Goal: Information Seeking & Learning: Compare options

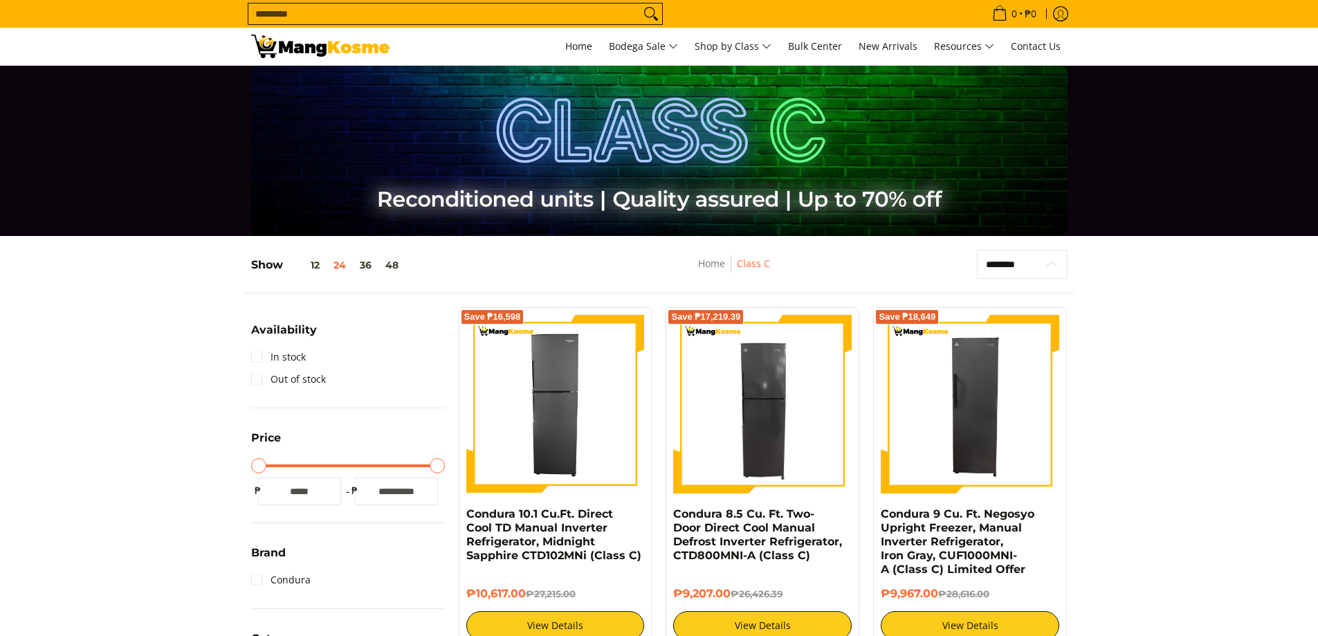
click at [1042, 268] on select "**********" at bounding box center [1022, 264] width 91 height 29
click at [709, 268] on link "Home" at bounding box center [711, 263] width 27 height 13
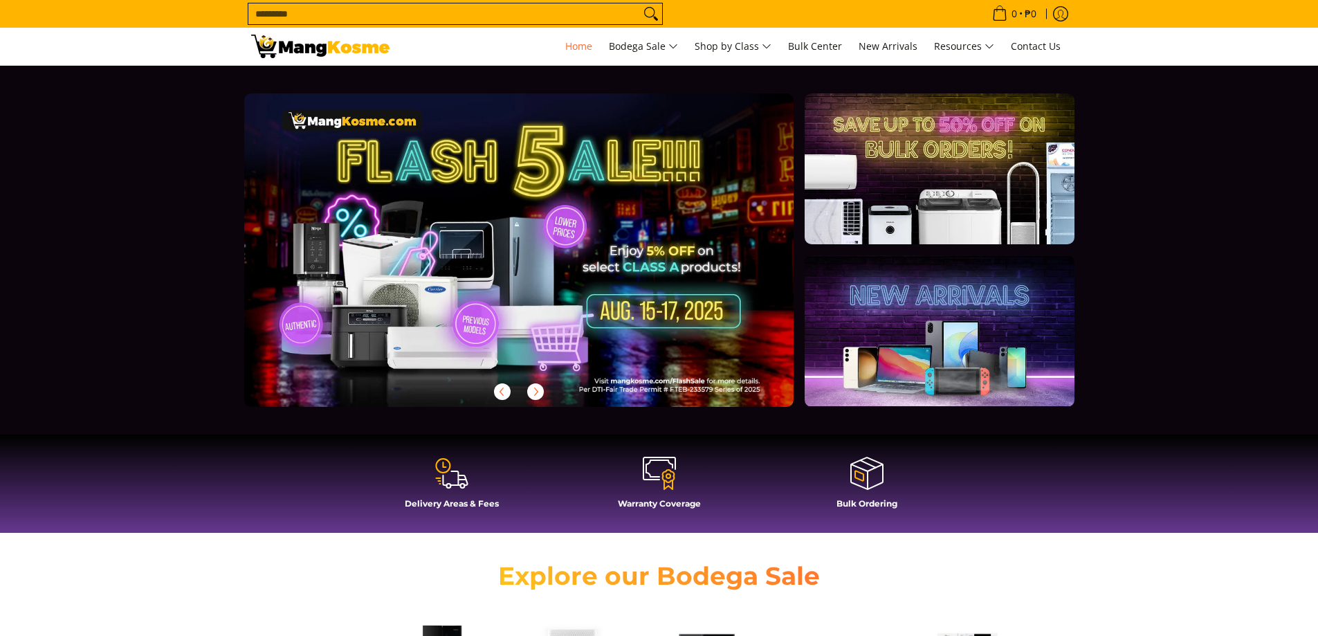
scroll to position [346, 0]
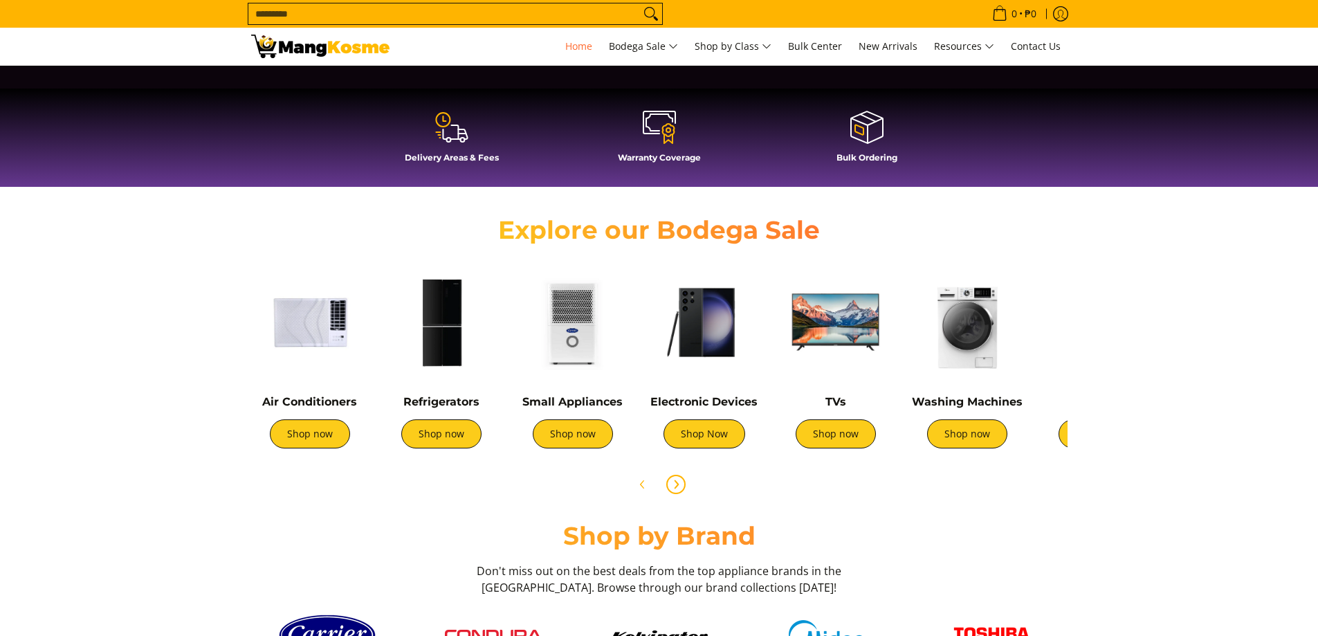
click at [683, 483] on span "Next" at bounding box center [676, 484] width 17 height 17
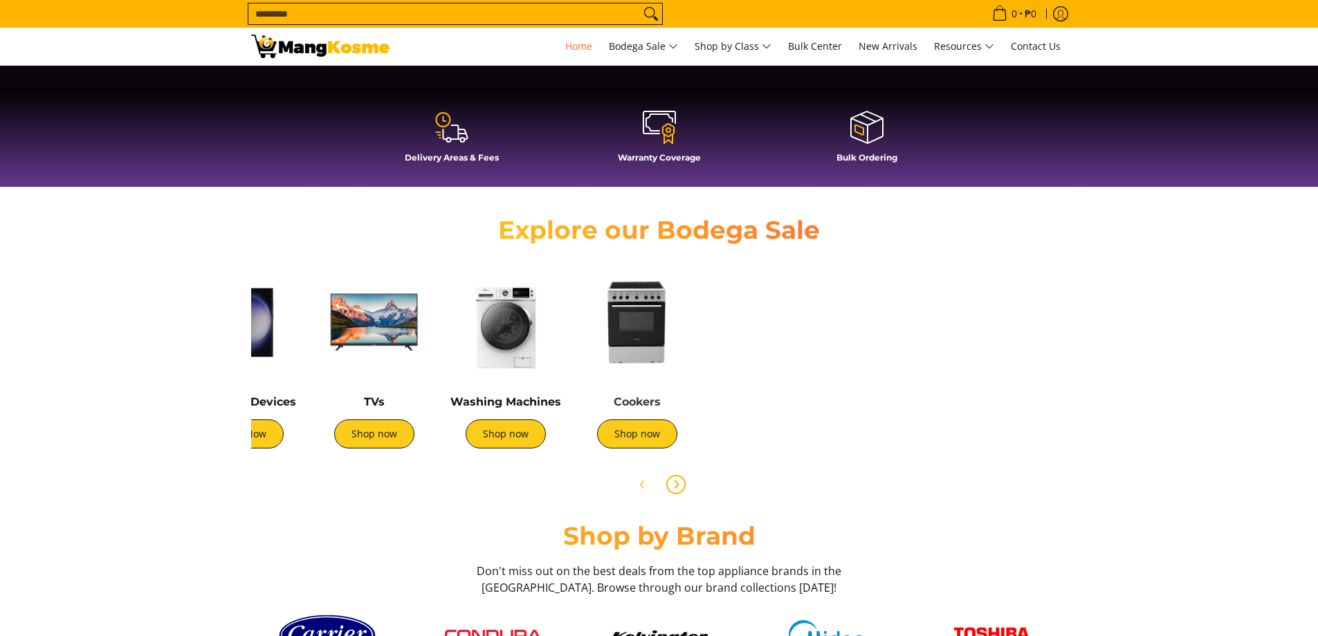
scroll to position [0, 550]
click at [644, 408] on link "Cookers" at bounding box center [637, 401] width 47 height 13
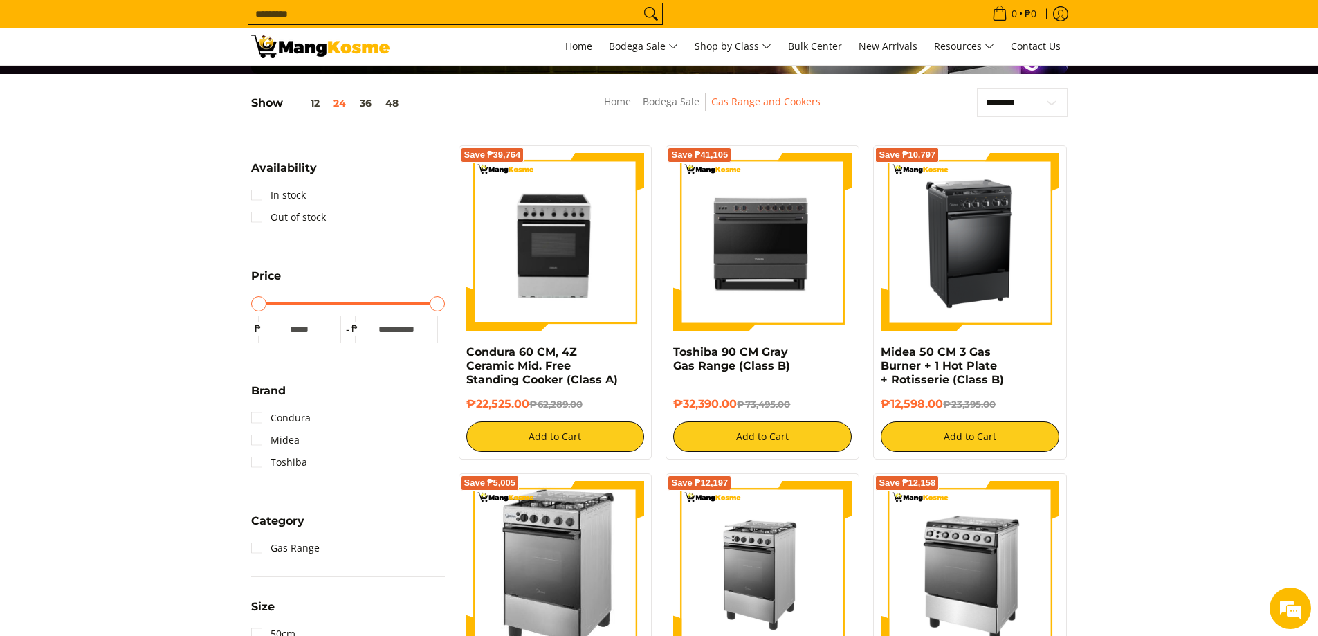
scroll to position [159, 0]
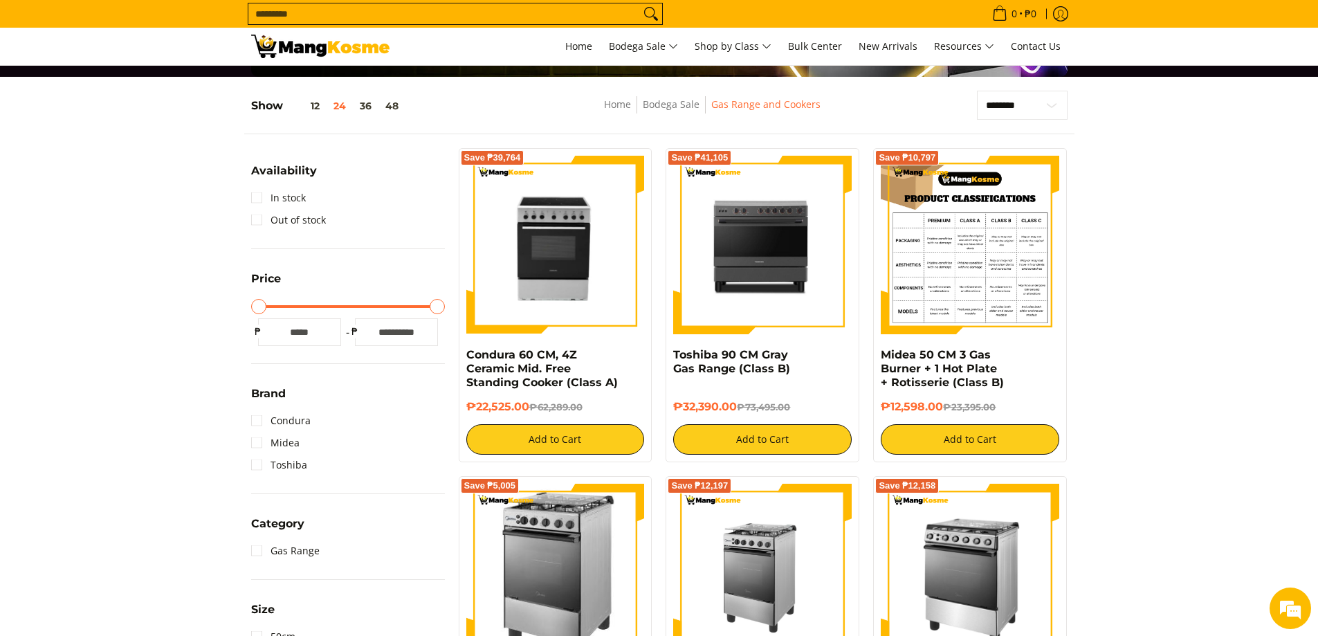
click at [983, 253] on img at bounding box center [970, 245] width 178 height 178
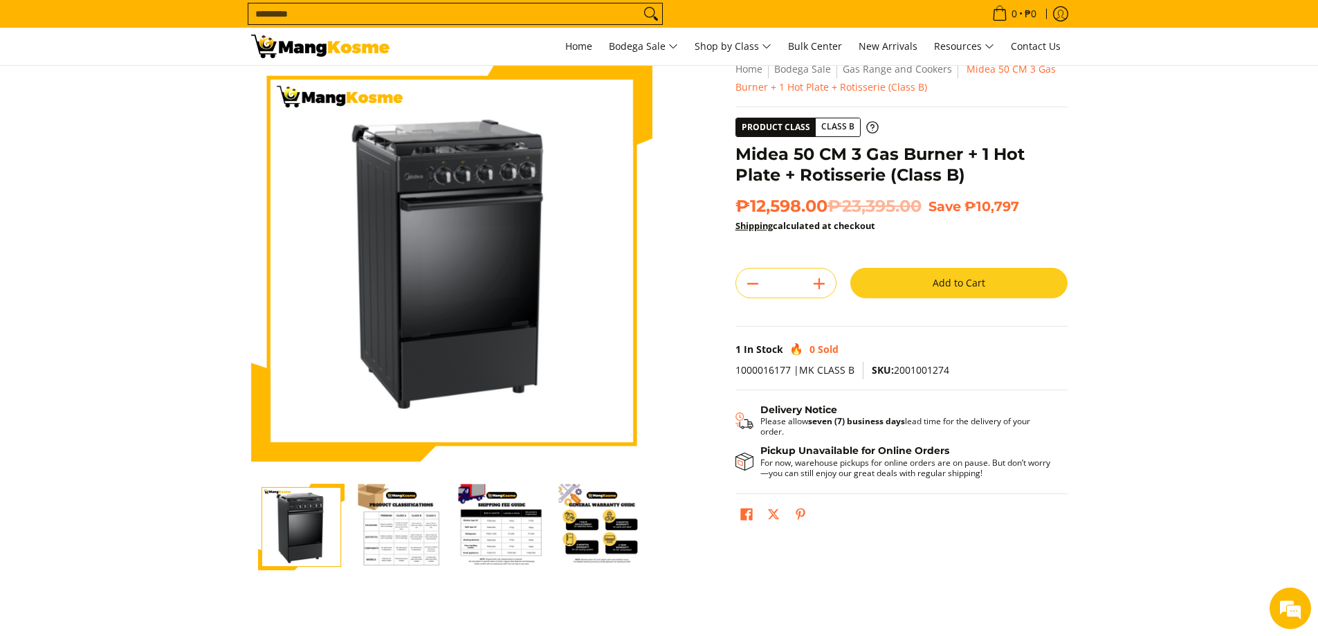
scroll to position [71, 0]
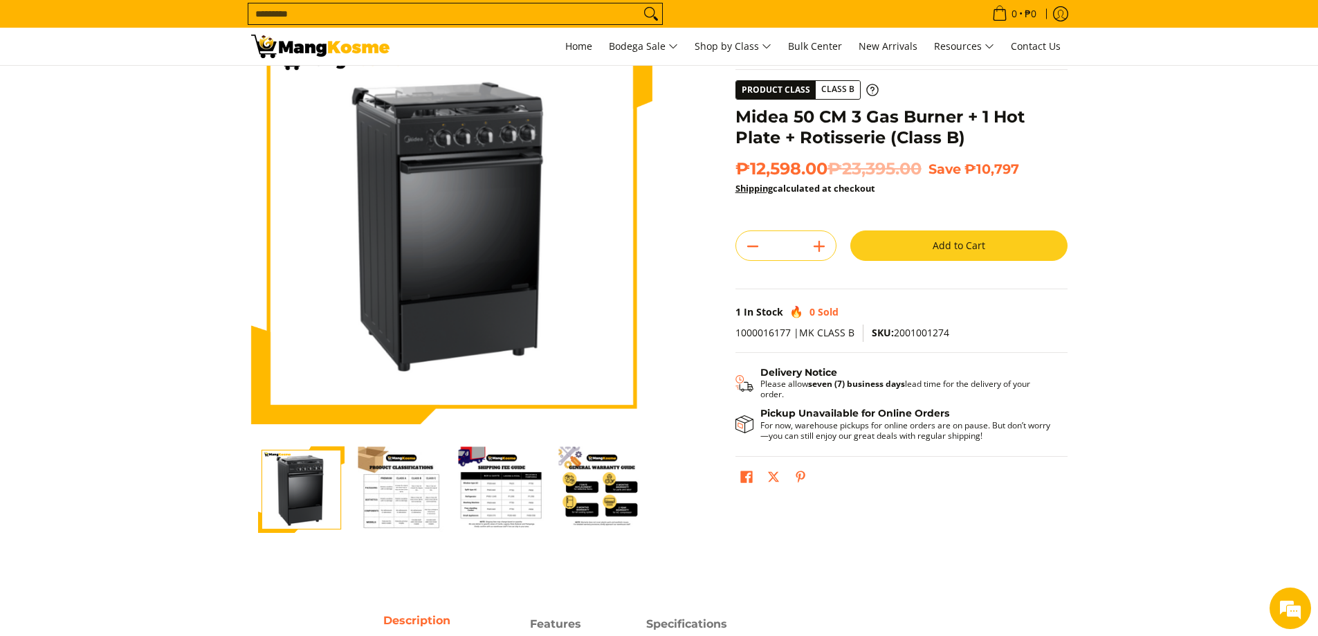
click at [303, 487] on img "Midea 50 CM 3 Gas Burner + 1 Hot Plate + Rotisserie (Class B)-1" at bounding box center [301, 490] width 86 height 104
click at [465, 231] on img at bounding box center [451, 223] width 355 height 401
click at [397, 494] on img "Midea 50 CM 3 Gas Burner + 1 Hot Plate + Rotisserie (Class B)-2" at bounding box center [401, 489] width 86 height 86
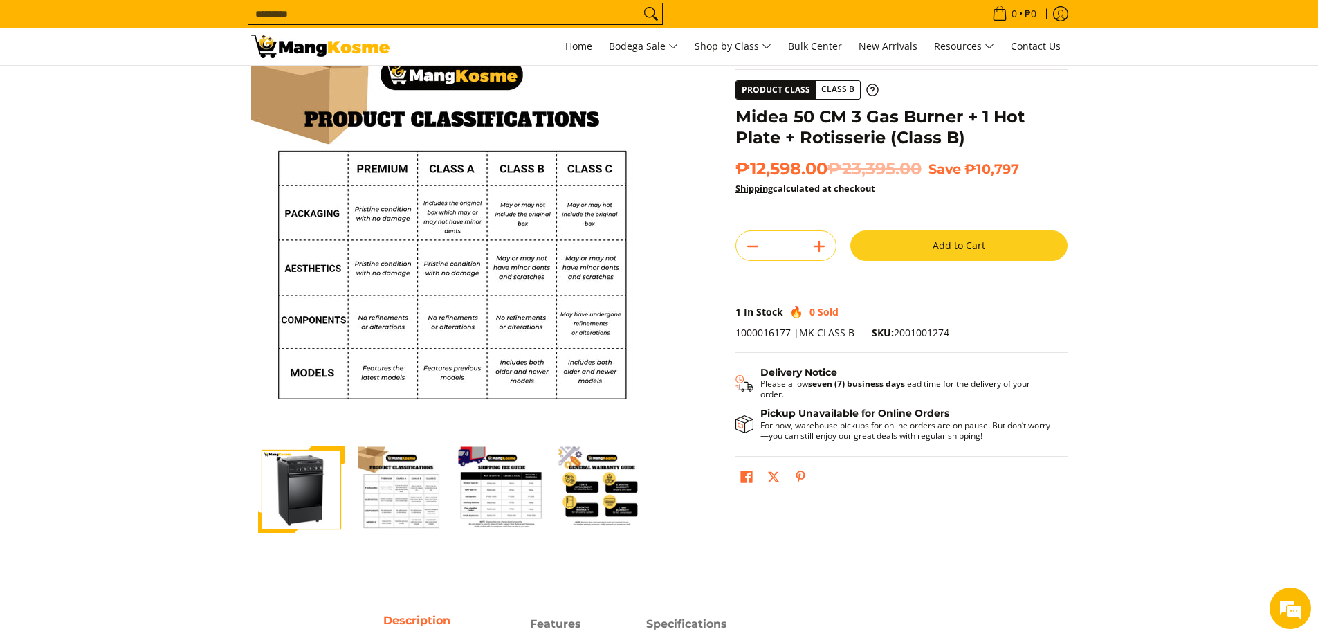
scroll to position [0, 0]
click at [506, 511] on img "Midea 50 CM 3 Gas Burner + 1 Hot Plate + Rotisserie (Class B)-3" at bounding box center [502, 489] width 86 height 86
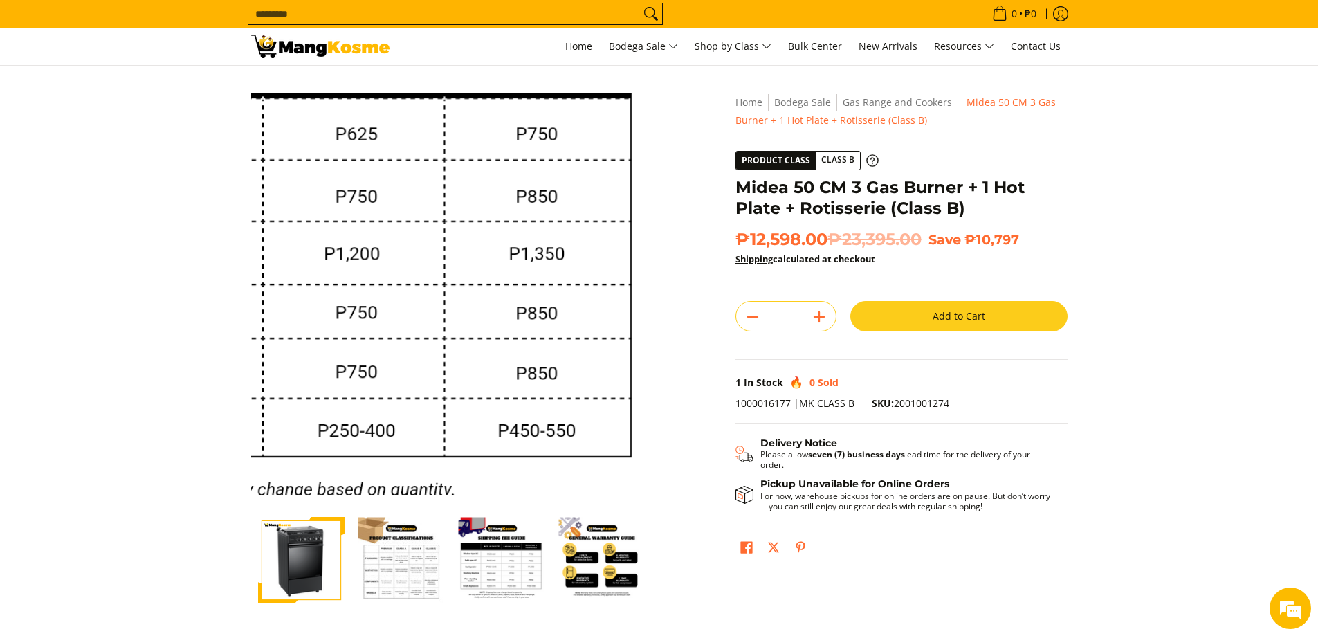
click at [546, 344] on img at bounding box center [451, 293] width 401 height 401
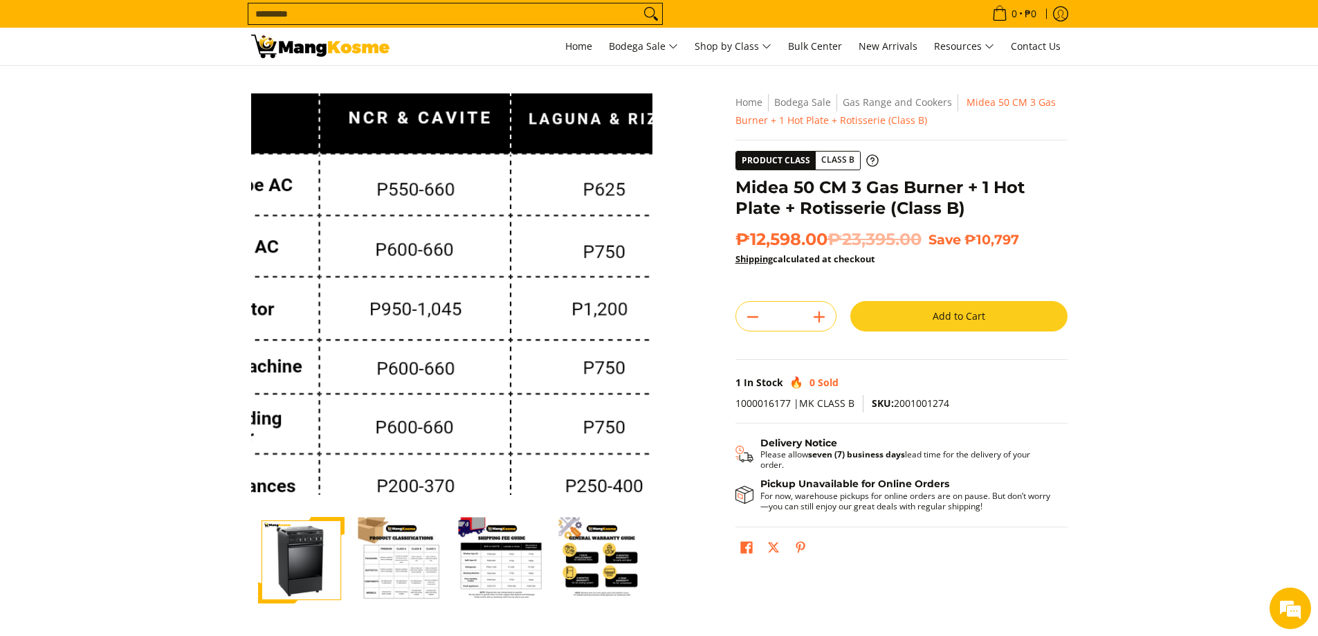
click at [422, 316] on img at bounding box center [451, 293] width 401 height 401
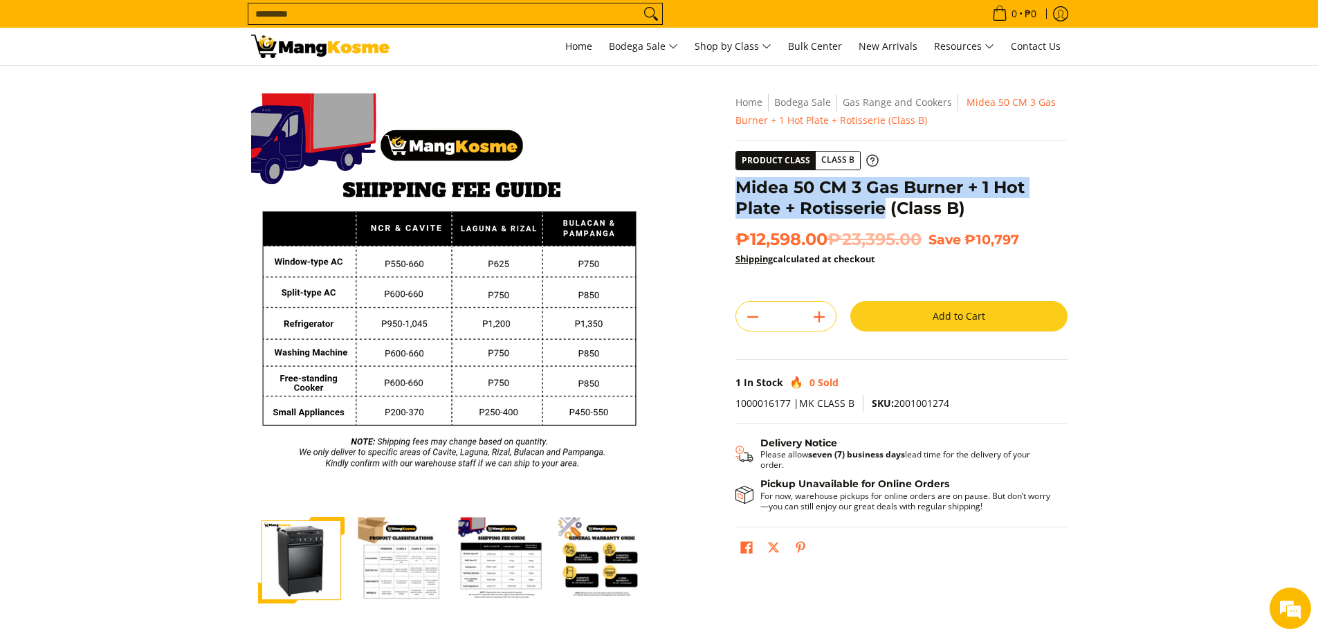
drag, startPoint x: 735, startPoint y: 187, endPoint x: 885, endPoint y: 203, distance: 150.4
click at [885, 203] on h1 "Midea 50 CM 3 Gas Burner + 1 Hot Plate + Rotisserie (Class B)" at bounding box center [901, 198] width 332 height 42
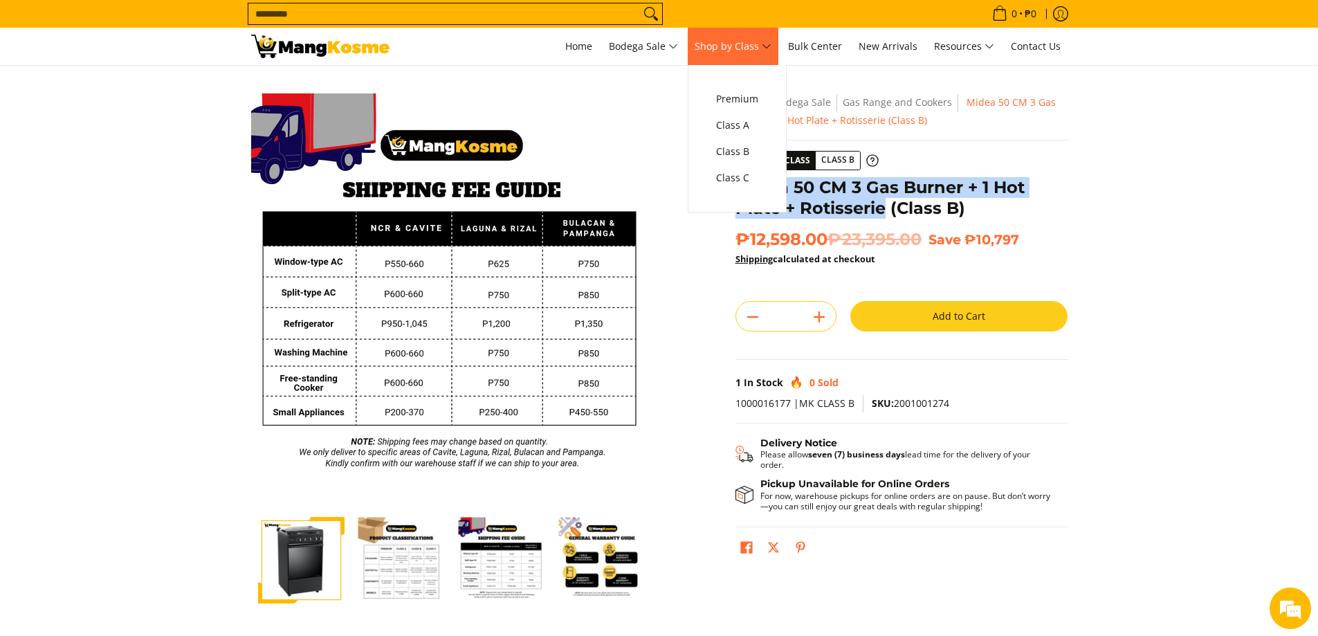
copy h1 "Midea 50 CM 3 Gas Burner + 1 Hot Plate + Rotisserie"
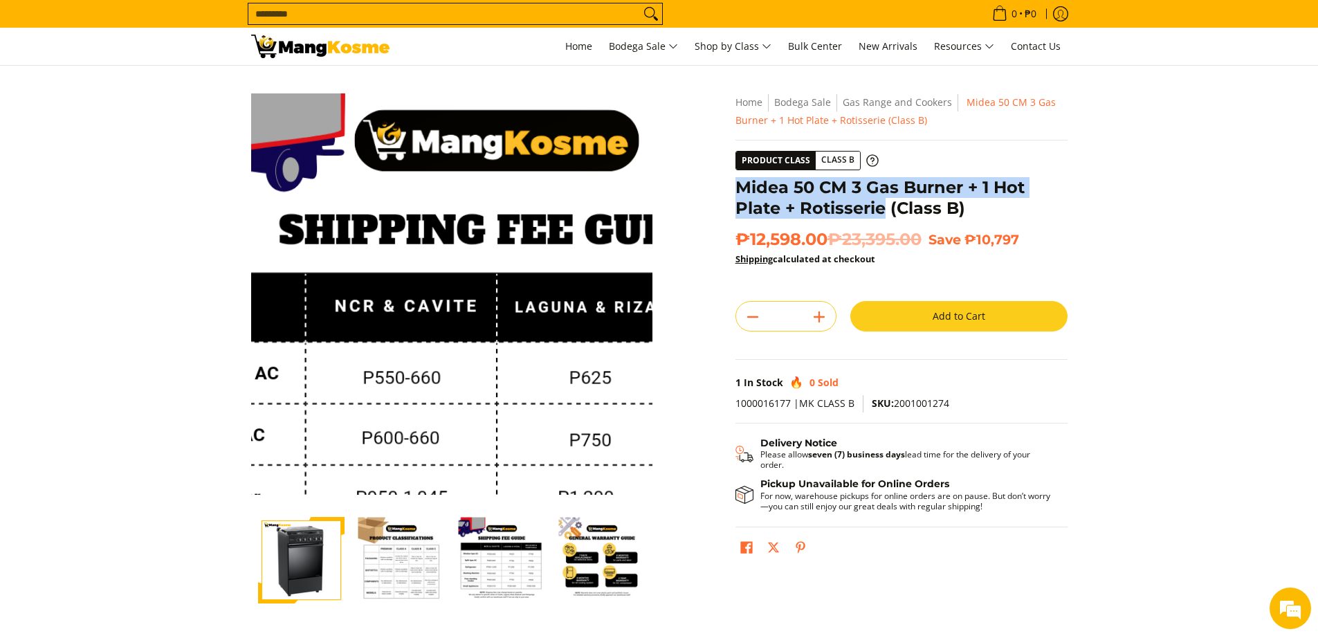
click at [429, 222] on img at bounding box center [451, 293] width 401 height 401
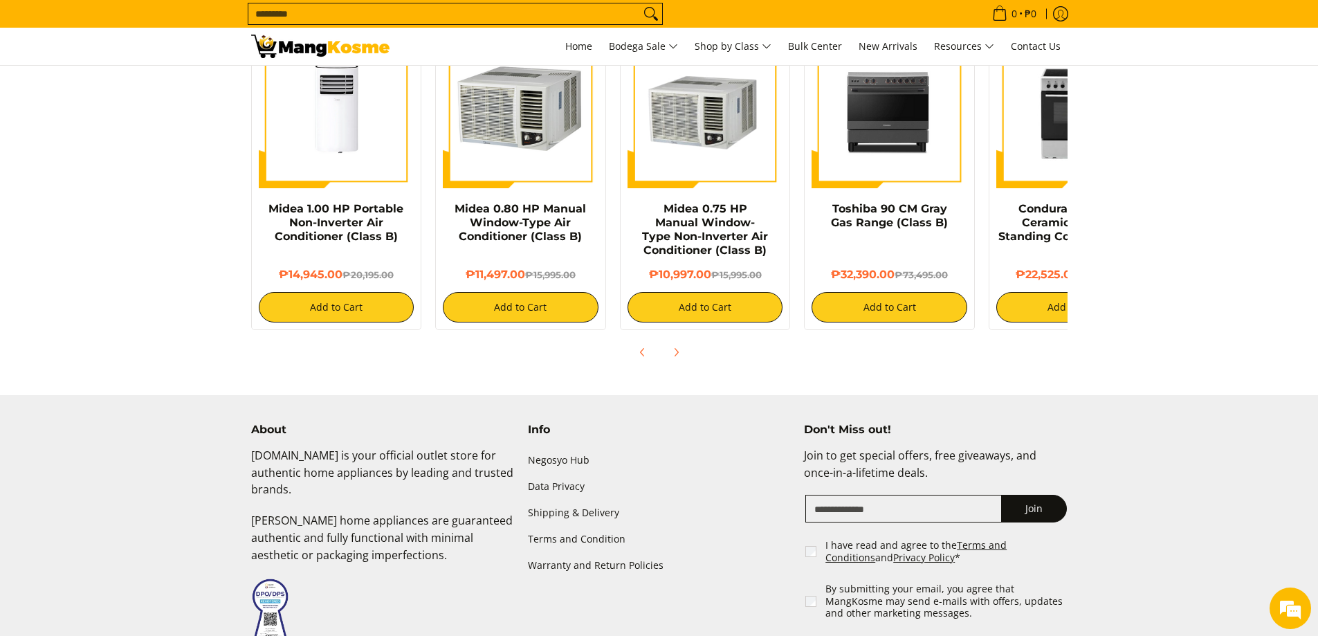
scroll to position [692, 0]
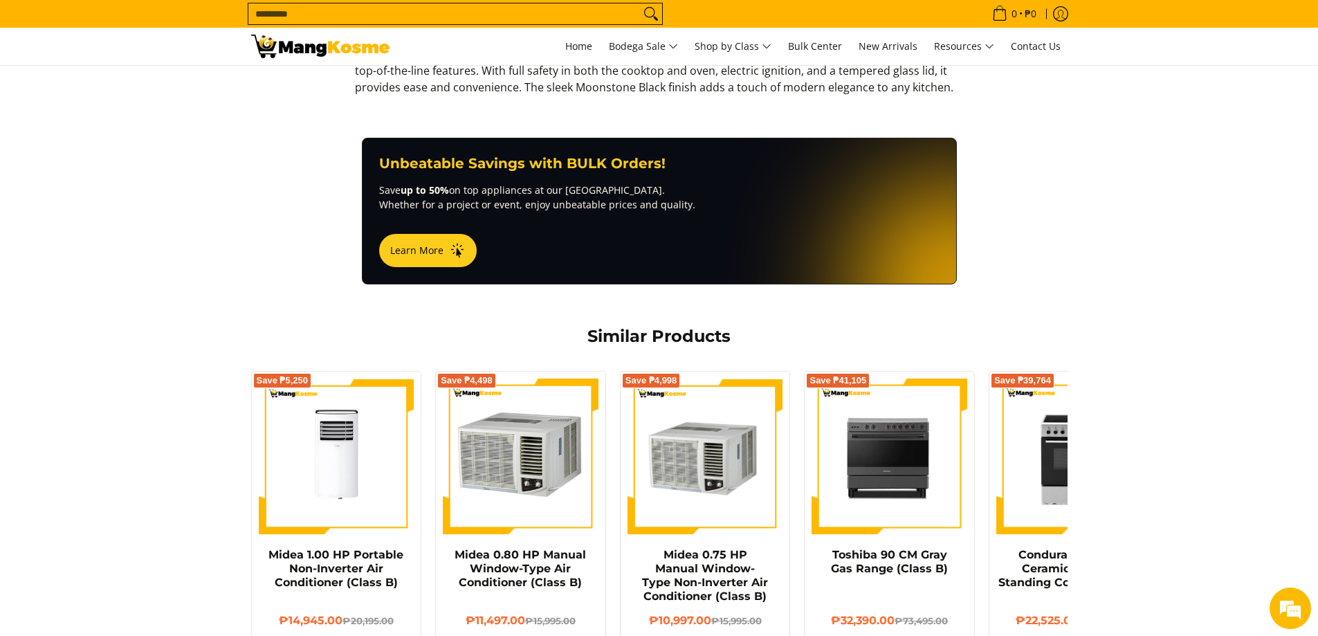
click at [915, 450] on img at bounding box center [889, 456] width 156 height 156
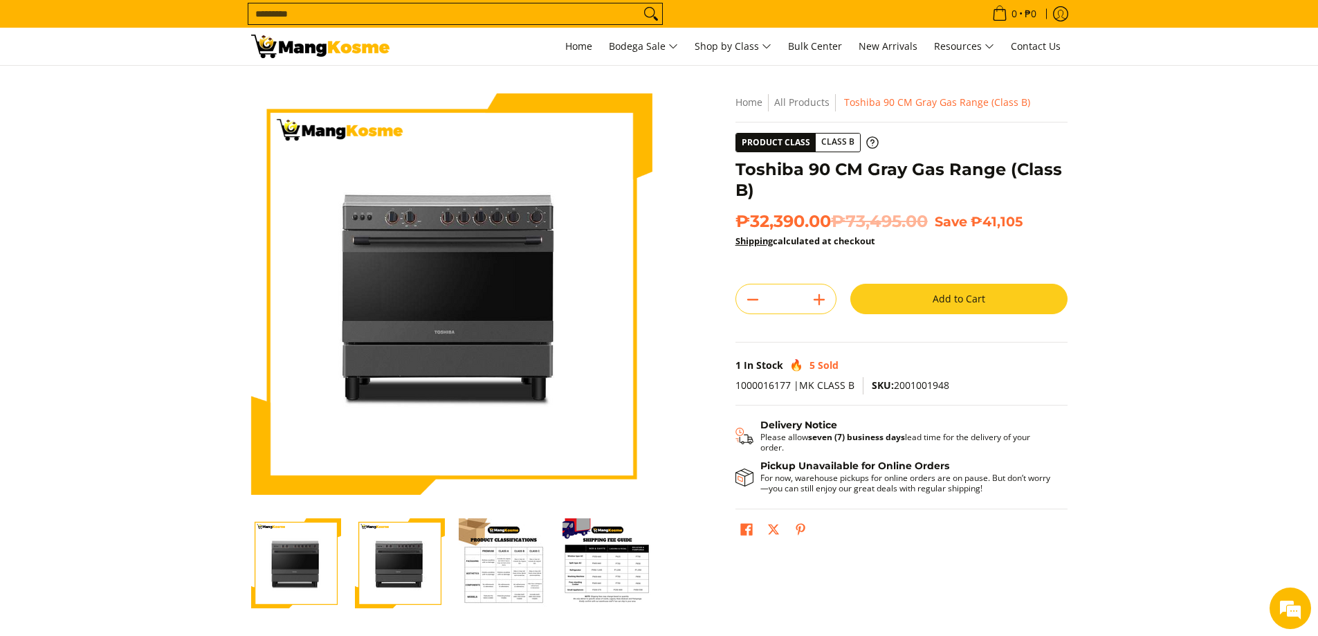
click at [407, 557] on img "Toshiba 90 CM Gray Gas Range (Class B)-2" at bounding box center [400, 563] width 90 height 90
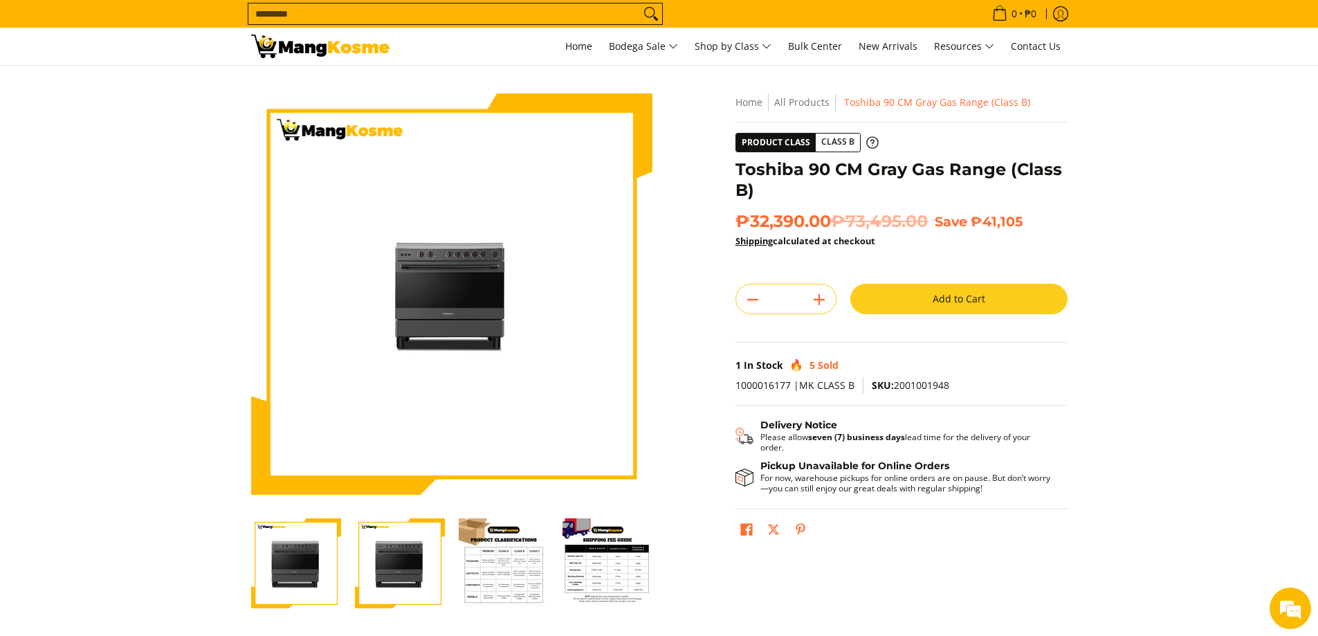
click at [320, 566] on img "toshiba-90-cm-5-burner-gas-range-gray-full-view-mang-kosme" at bounding box center [296, 563] width 90 height 89
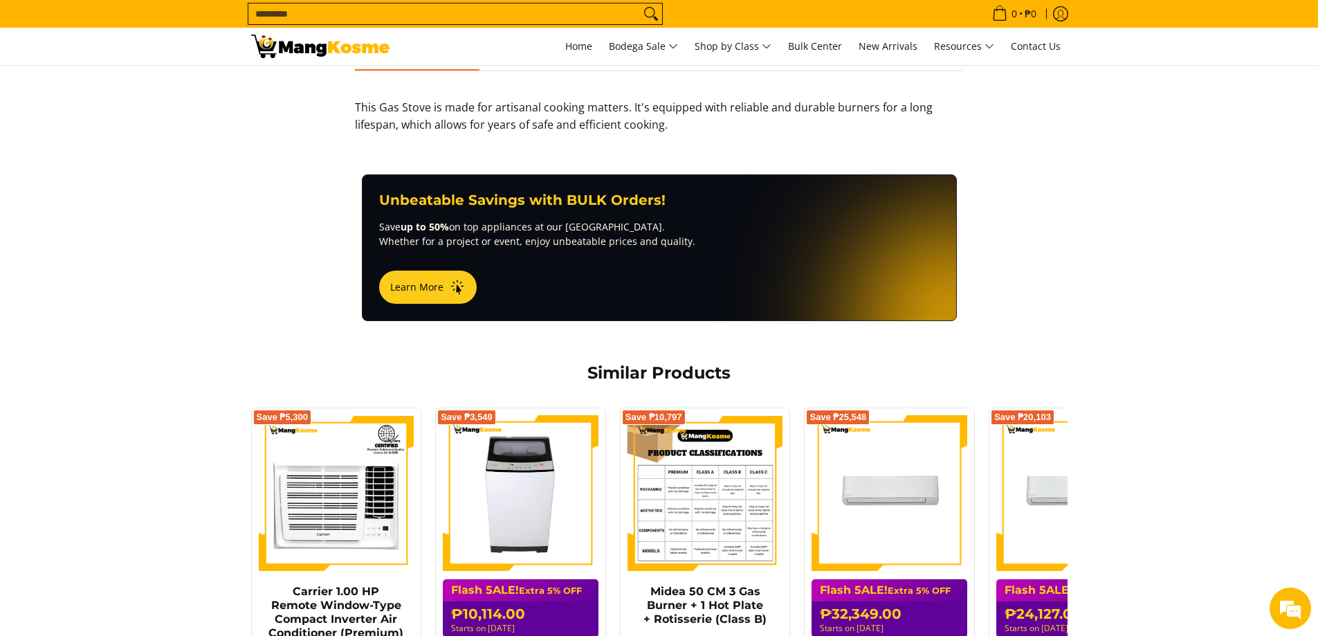
scroll to position [1020, 0]
